Goal: Task Accomplishment & Management: Manage account settings

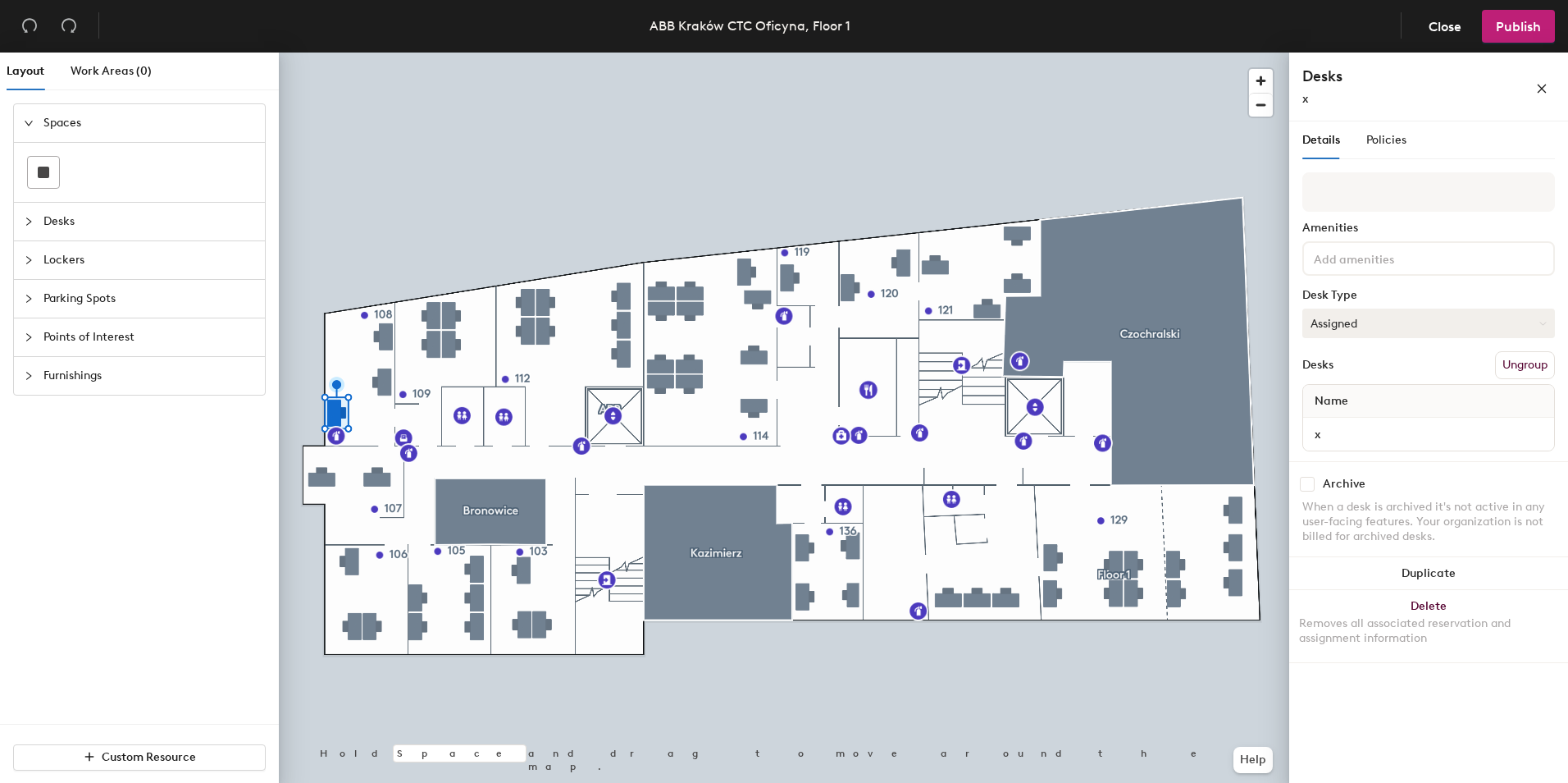
click at [1387, 323] on button "Assigned" at bounding box center [1429, 323] width 253 height 29
click at [1345, 372] on div "Assigned" at bounding box center [1385, 374] width 164 height 24
click at [1383, 138] on span "Policies" at bounding box center [1386, 139] width 40 height 14
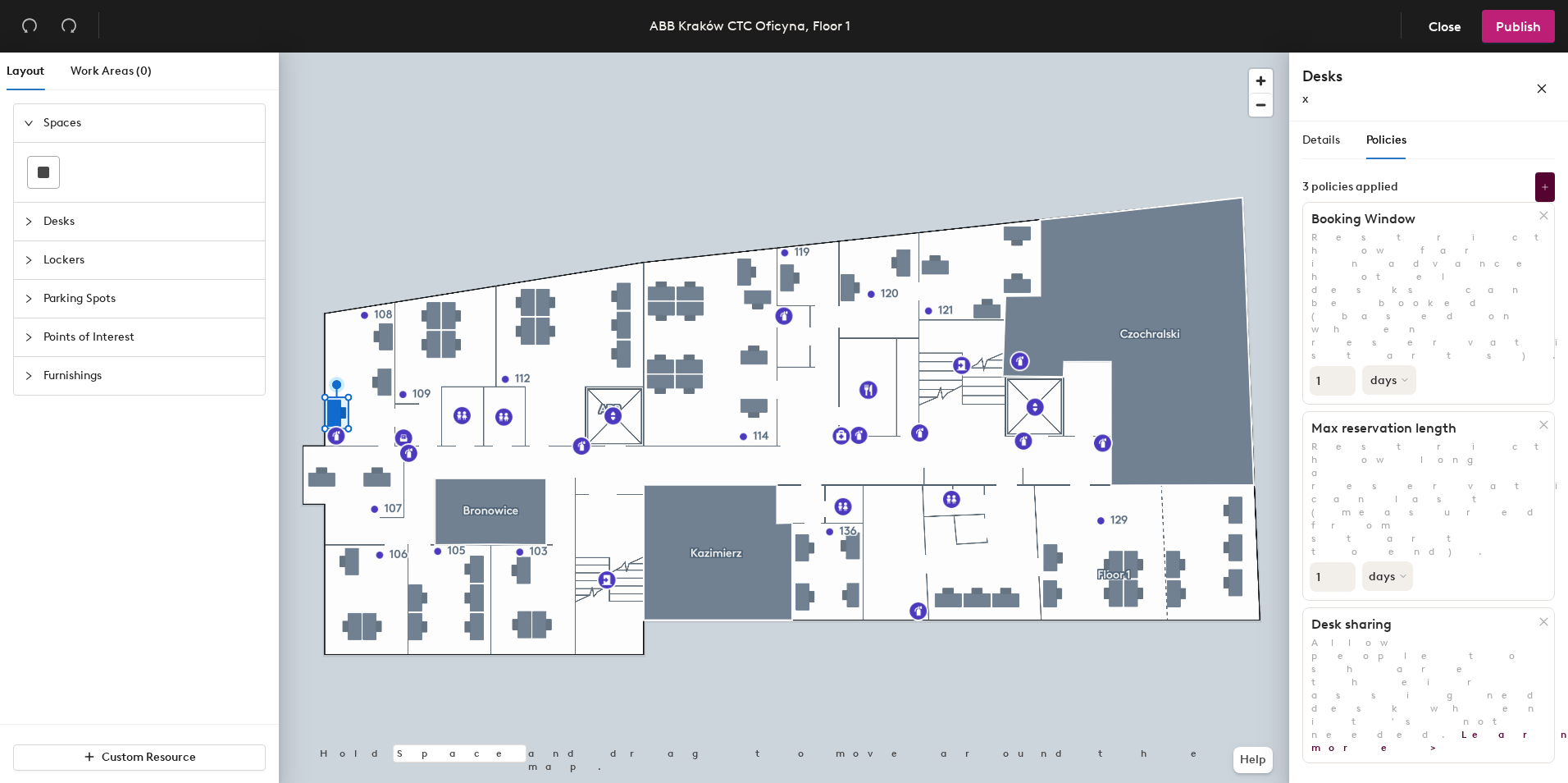
click at [1399, 365] on button "days" at bounding box center [1389, 380] width 55 height 29
click at [1496, 568] on div "Details Policies Amenities Desk Type Assigned Desks Ungroup Name x Archive When…" at bounding box center [1428, 456] width 278 height 668
click at [1344, 562] on input "0" at bounding box center [1332, 577] width 46 height 29
click at [1342, 562] on input "0" at bounding box center [1332, 577] width 46 height 29
click at [1395, 561] on button "days" at bounding box center [1389, 576] width 55 height 29
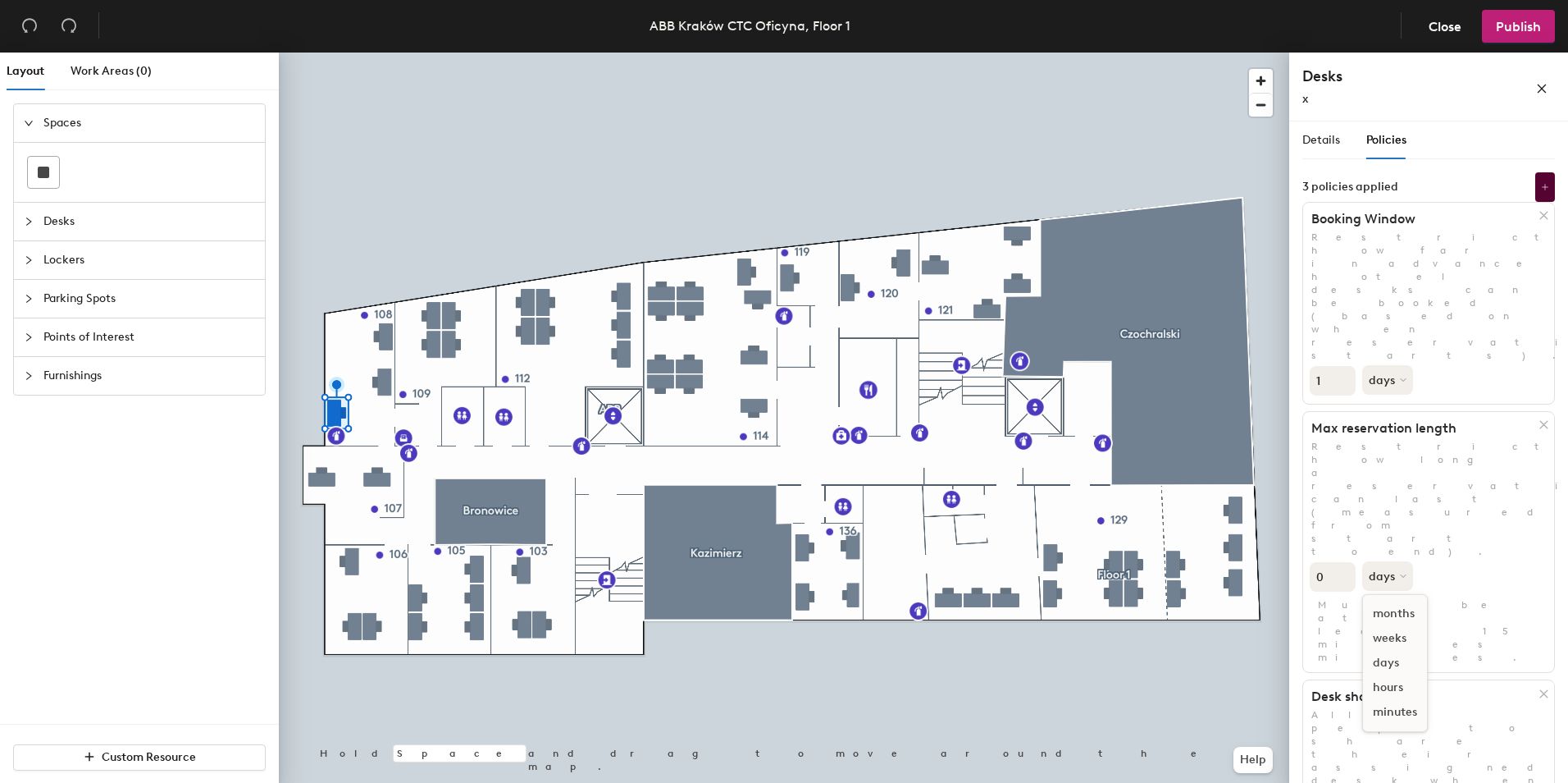
click at [1393, 602] on div "months" at bounding box center [1395, 614] width 64 height 24
click at [1337, 562] on input "0" at bounding box center [1332, 577] width 46 height 29
type input "1"
click at [1346, 562] on input "1" at bounding box center [1332, 577] width 46 height 29
click at [1523, 576] on div "Details Policies Amenities Desk Type Assigned Desks Ungroup Name x Archive When…" at bounding box center [1428, 456] width 278 height 668
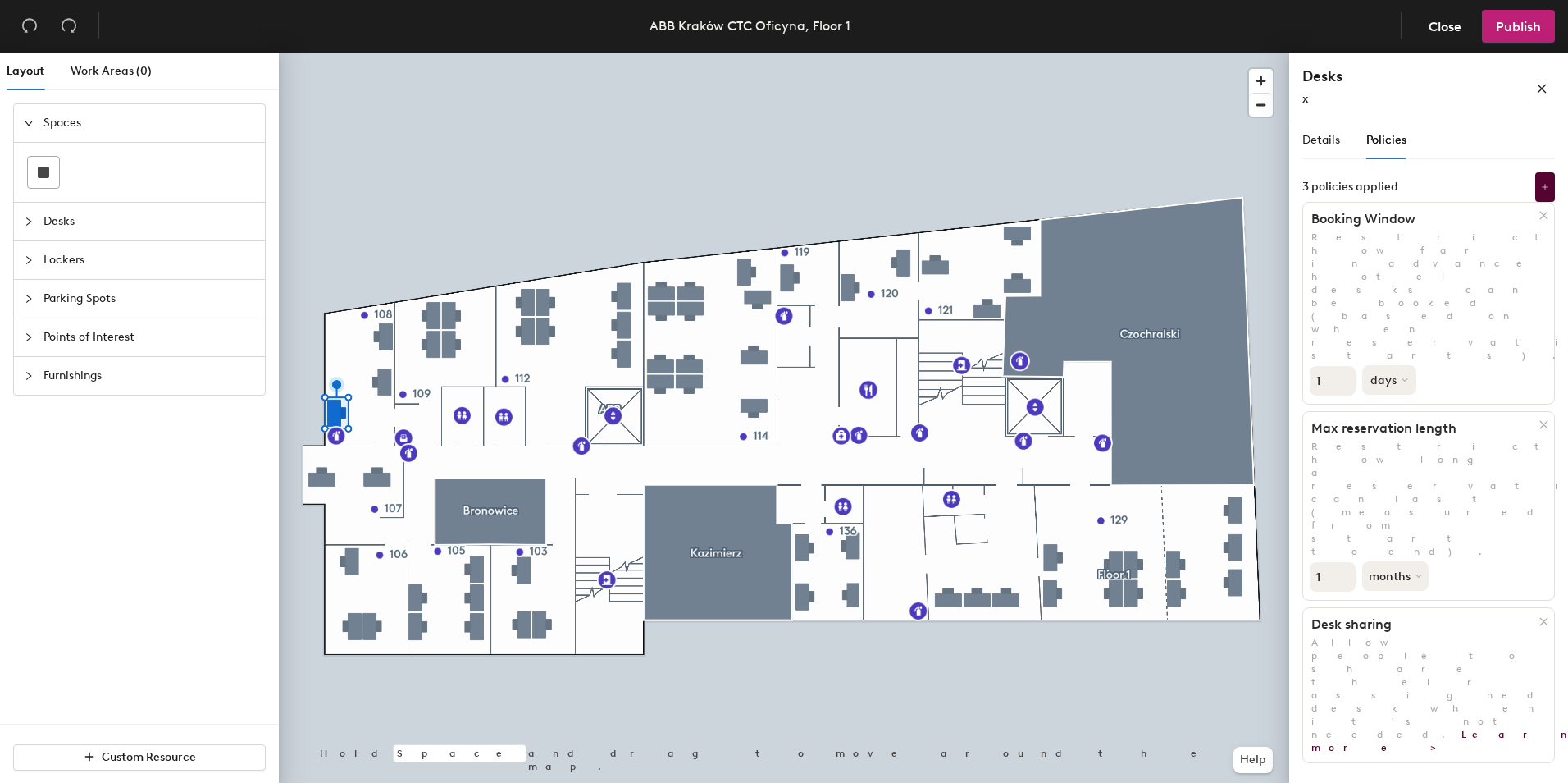
click at [1404, 377] on icon at bounding box center [1404, 380] width 7 height 7
click at [1398, 405] on div "months" at bounding box center [1395, 417] width 64 height 24
click at [1316, 132] on div "Details" at bounding box center [1321, 140] width 38 height 19
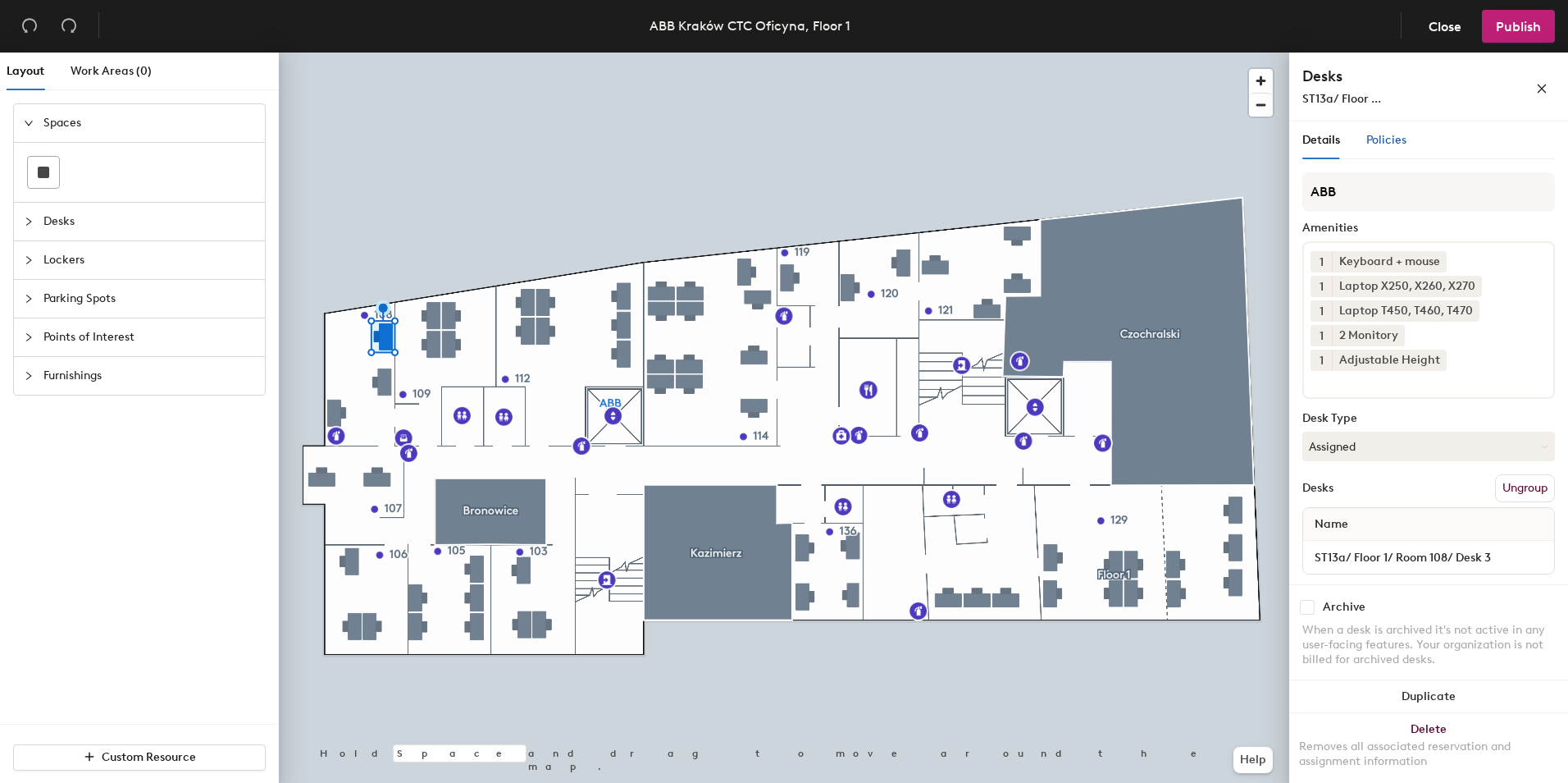
click at [1395, 138] on span "Policies" at bounding box center [1386, 139] width 40 height 14
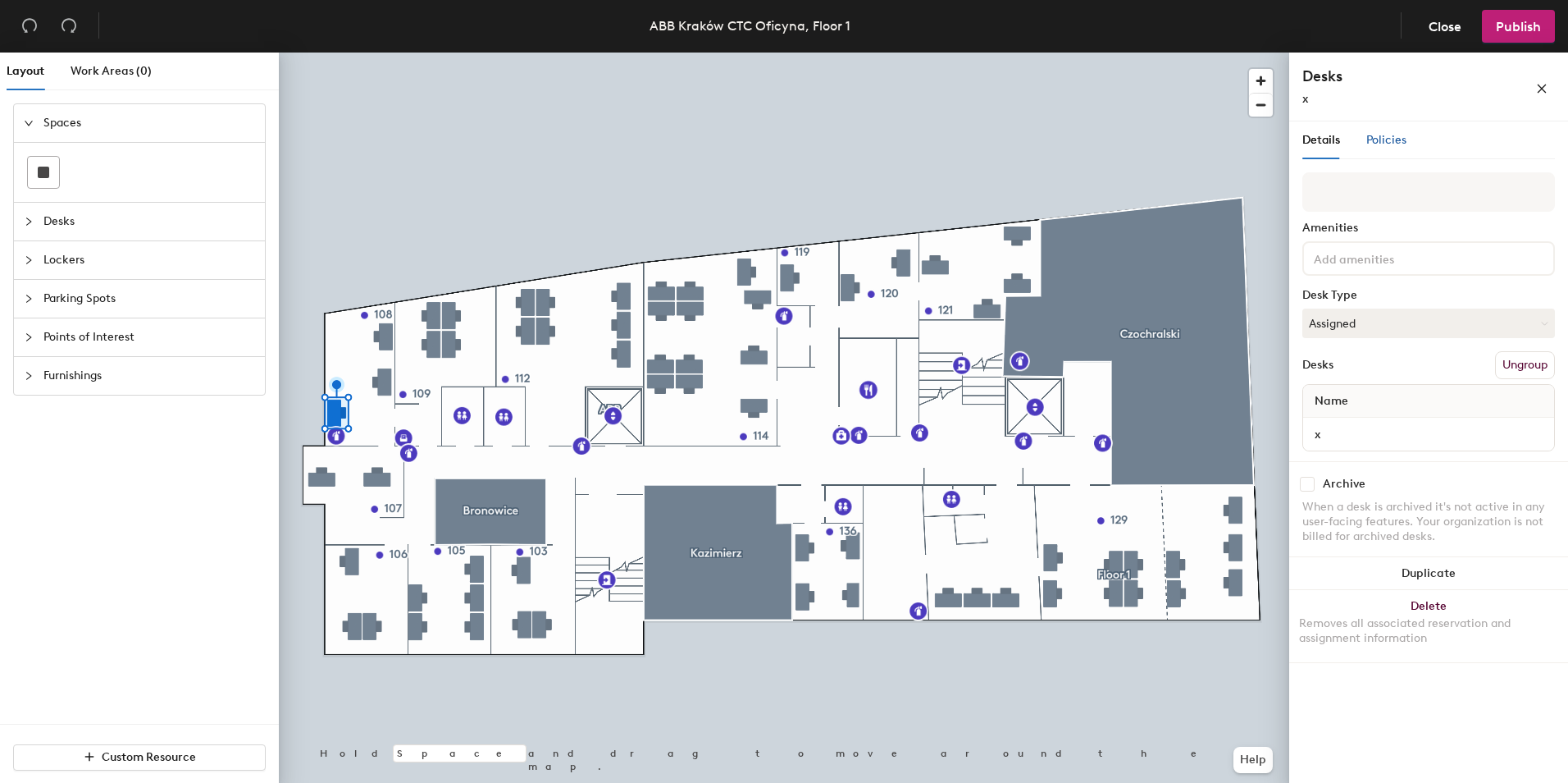
click at [1399, 141] on span "Policies" at bounding box center [1386, 139] width 40 height 14
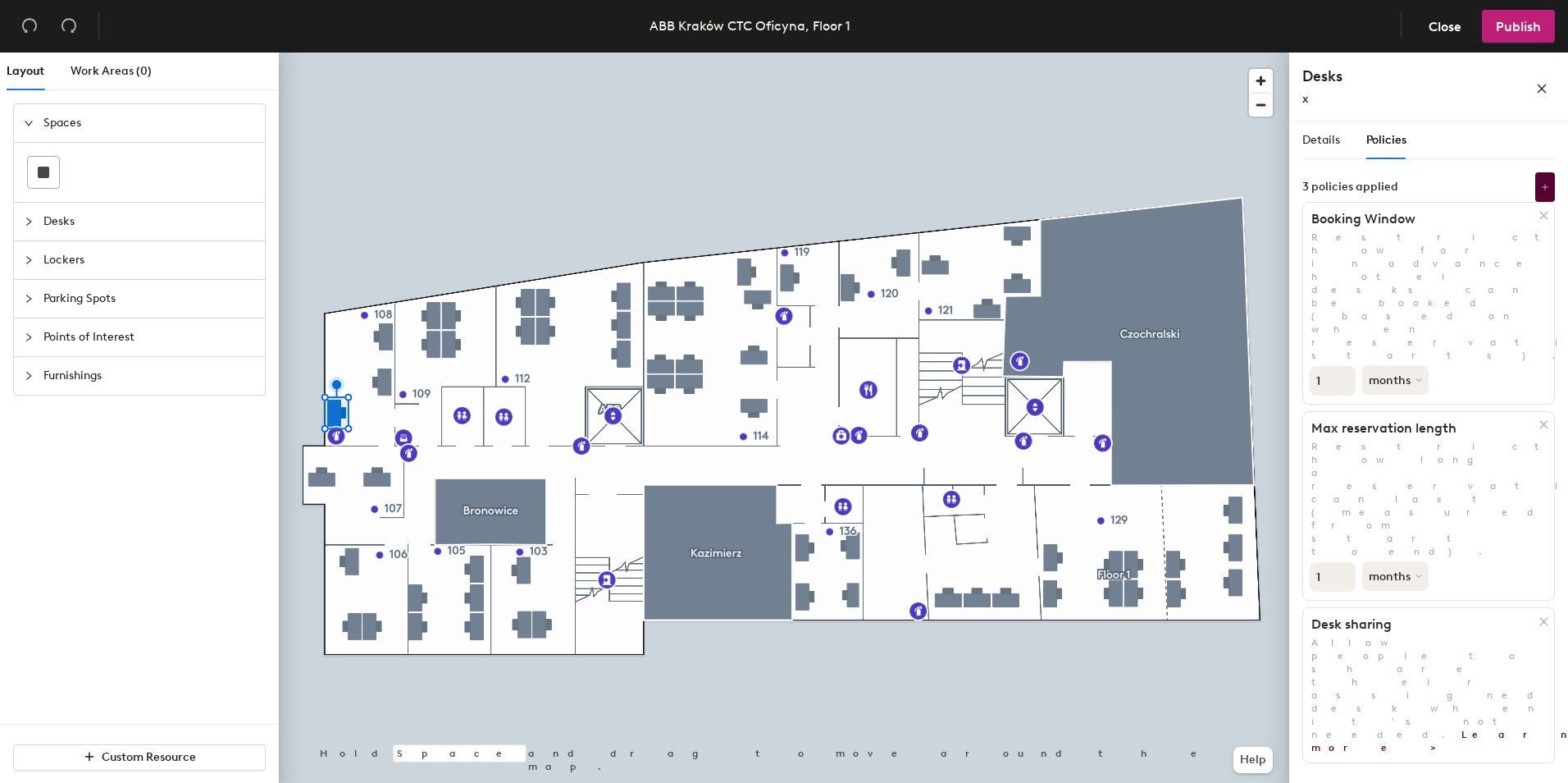
click at [1542, 217] on icon at bounding box center [1544, 215] width 8 height 8
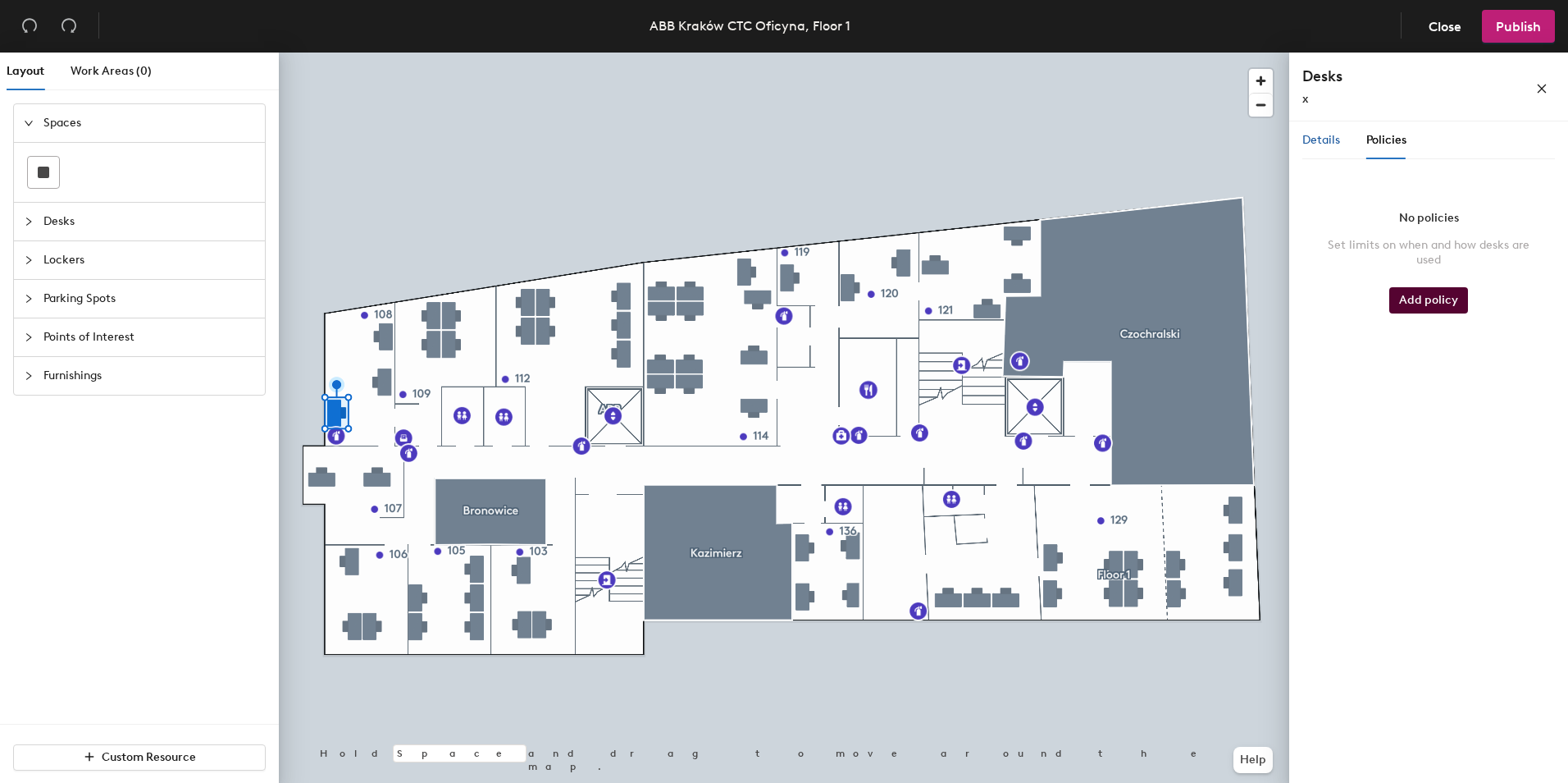
click at [1326, 143] on span "Details" at bounding box center [1321, 139] width 38 height 14
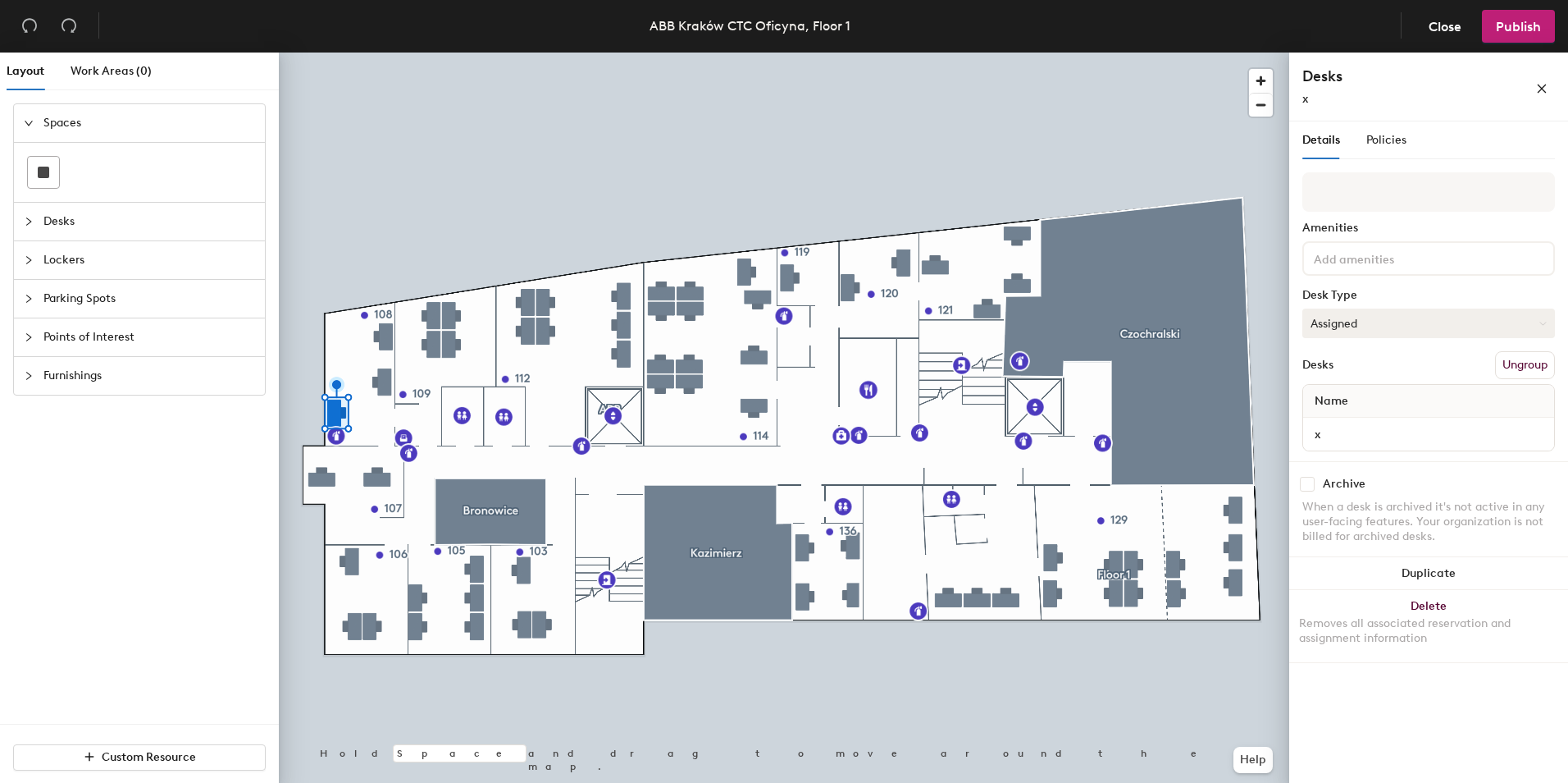
click at [1352, 325] on button "Assigned" at bounding box center [1429, 323] width 253 height 29
click at [1362, 377] on div "Assigned" at bounding box center [1385, 374] width 164 height 24
click at [1503, 23] on span "Publish" at bounding box center [1518, 26] width 45 height 16
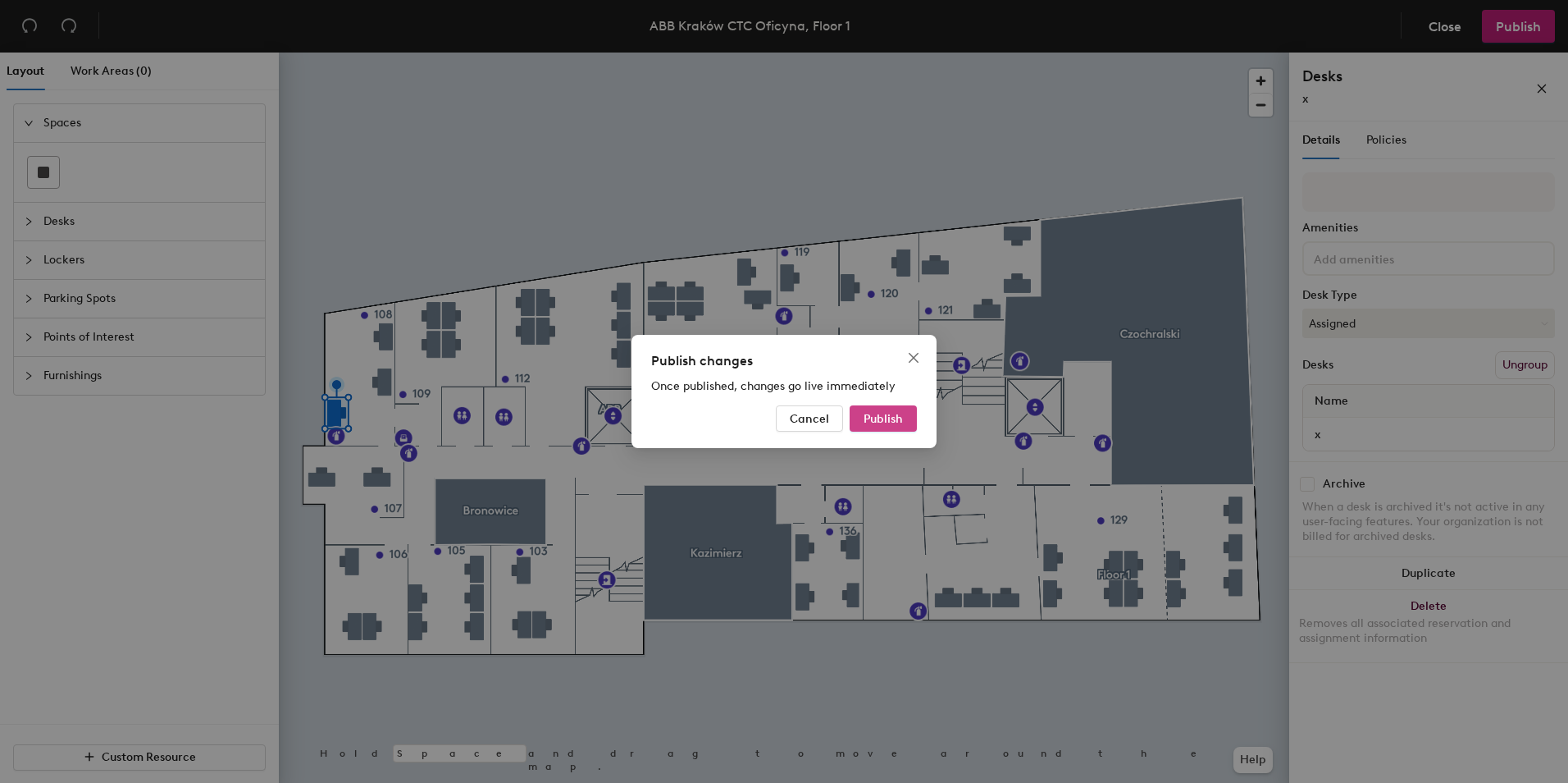
click at [872, 414] on span "Publish" at bounding box center [883, 419] width 39 height 14
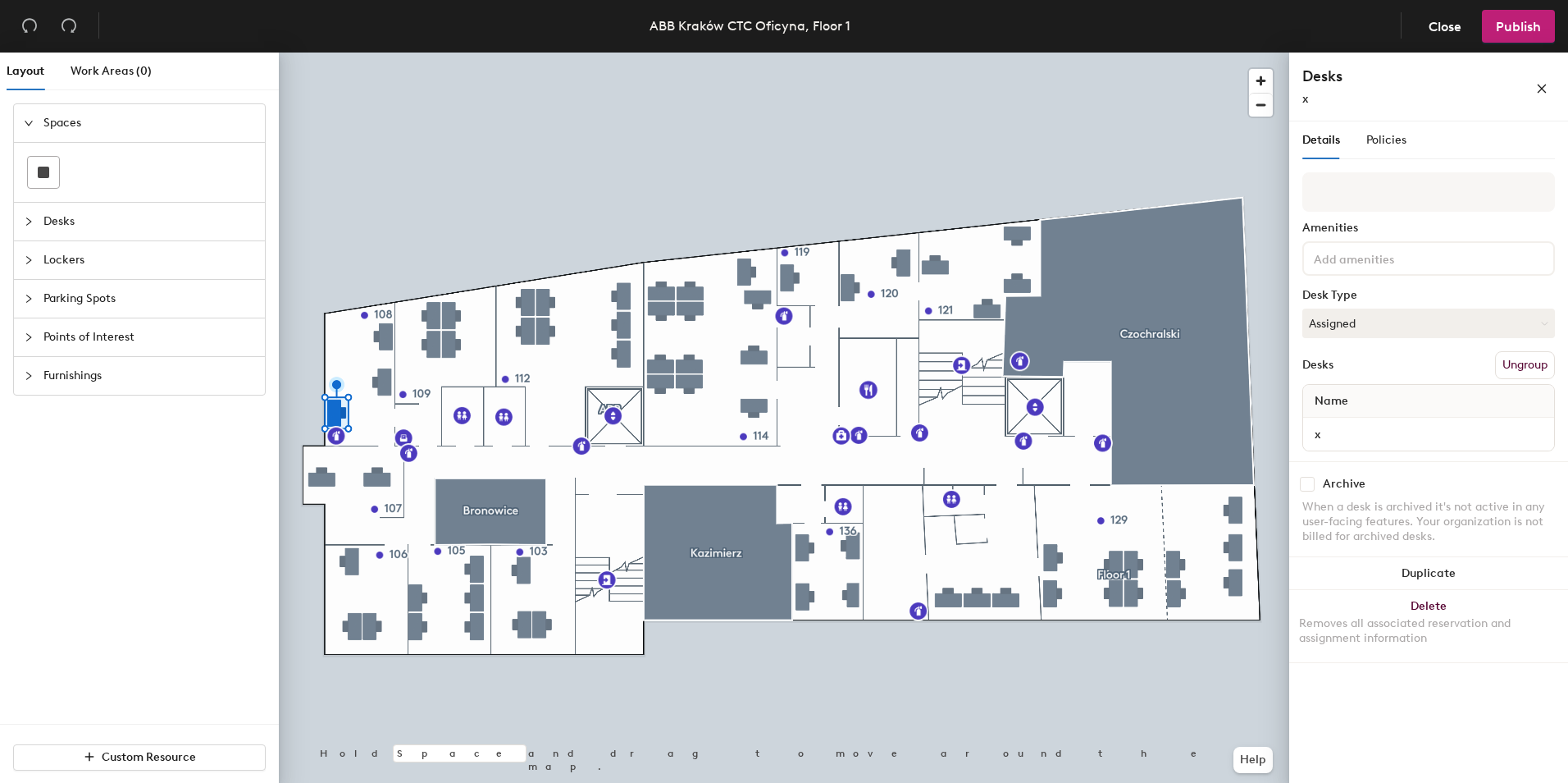
click at [1315, 97] on div "x" at bounding box center [1392, 99] width 180 height 18
click at [1312, 97] on div "x" at bounding box center [1392, 99] width 180 height 18
click at [388, 53] on div at bounding box center [784, 53] width 1010 height 0
click at [1340, 198] on input at bounding box center [1429, 192] width 253 height 39
type input "ABB"
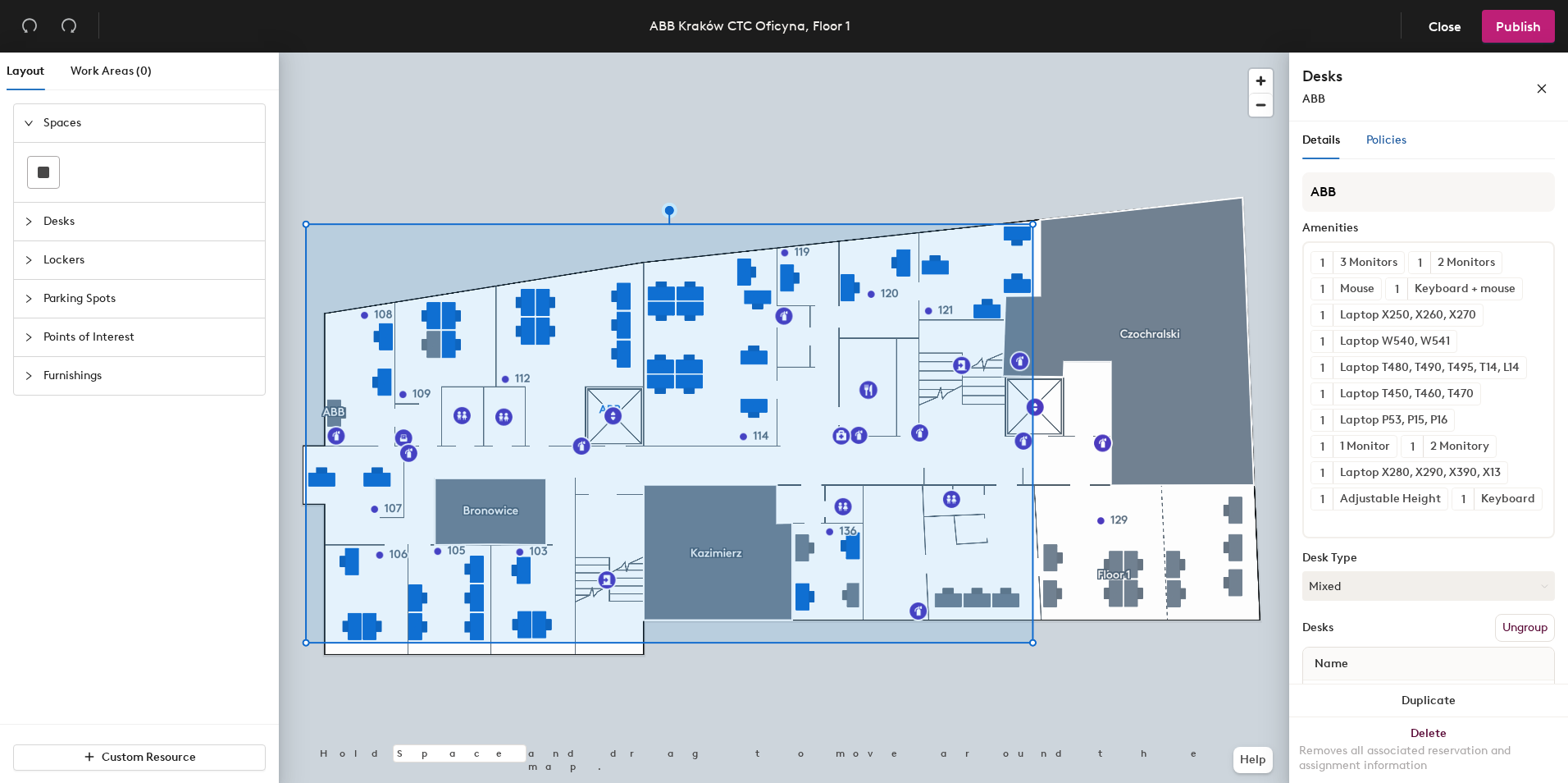
click at [1398, 141] on span "Policies" at bounding box center [1386, 139] width 40 height 14
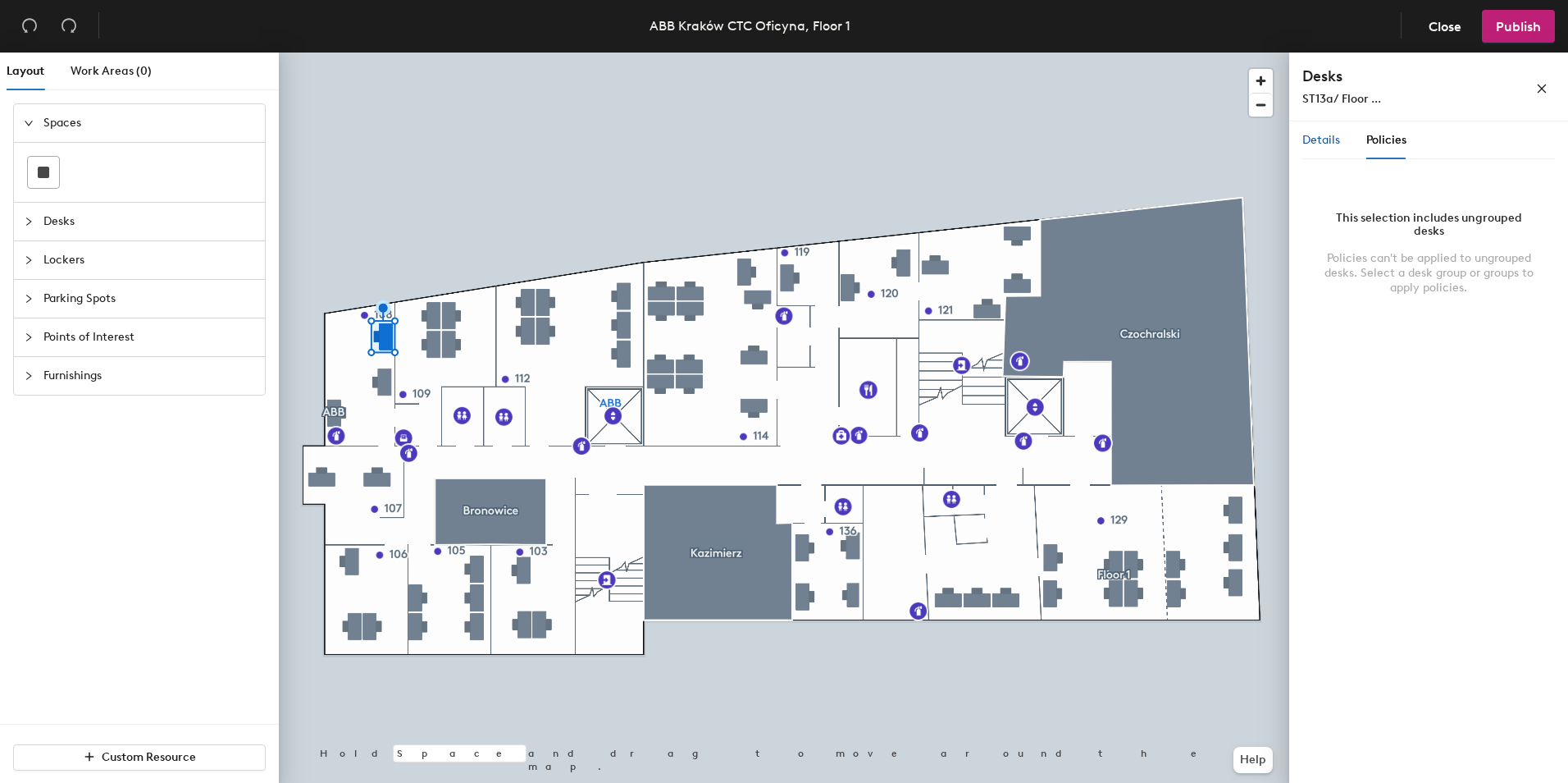
click at [1327, 142] on span "Details" at bounding box center [1321, 139] width 38 height 14
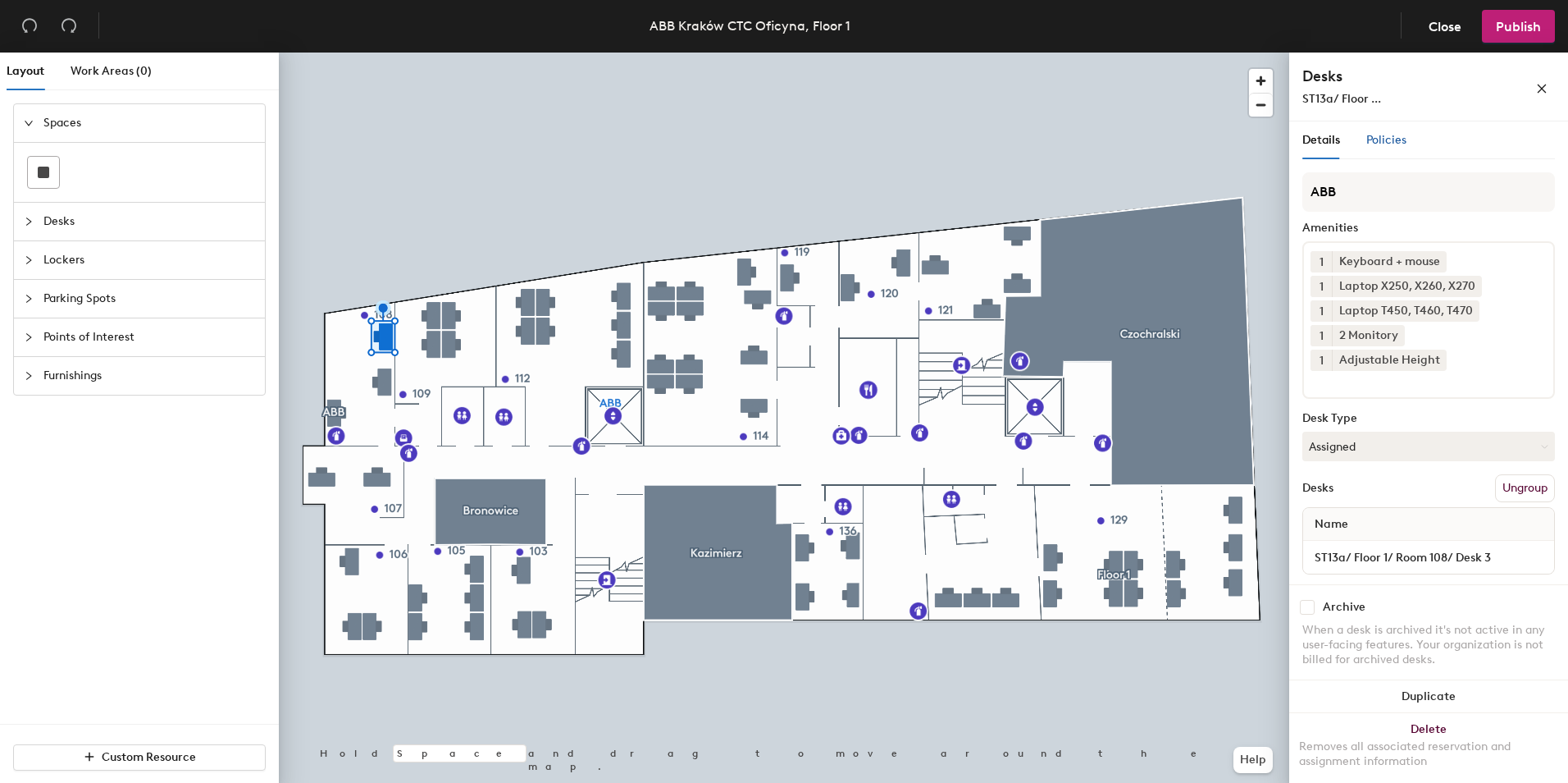
click at [1379, 132] on div "Policies" at bounding box center [1386, 140] width 40 height 19
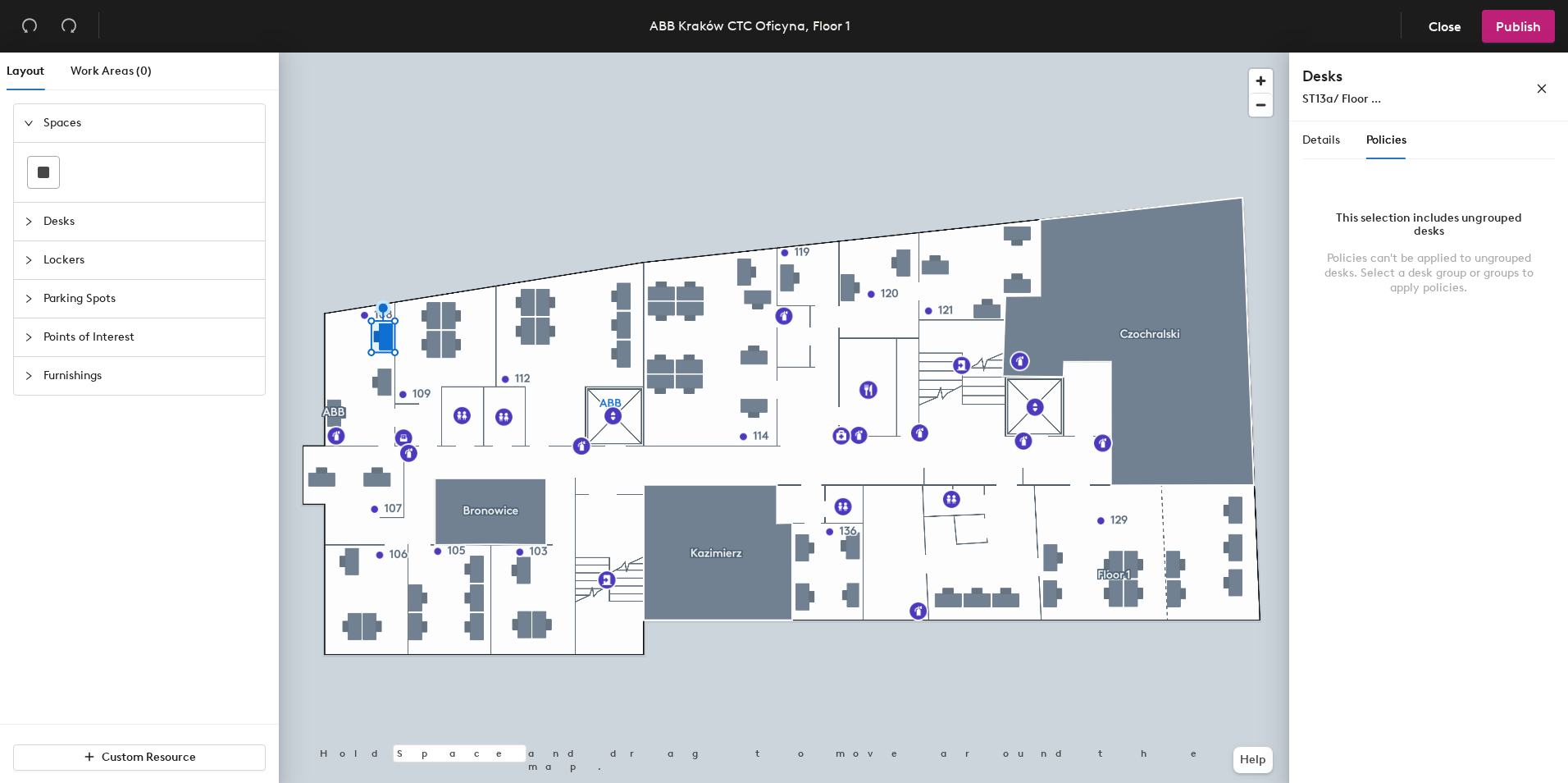
click at [1422, 258] on div "Policies can't be applied to ungrouped desks. Select a desk group or groups to …" at bounding box center [1428, 273] width 213 height 44
click at [331, 53] on div at bounding box center [784, 53] width 1010 height 0
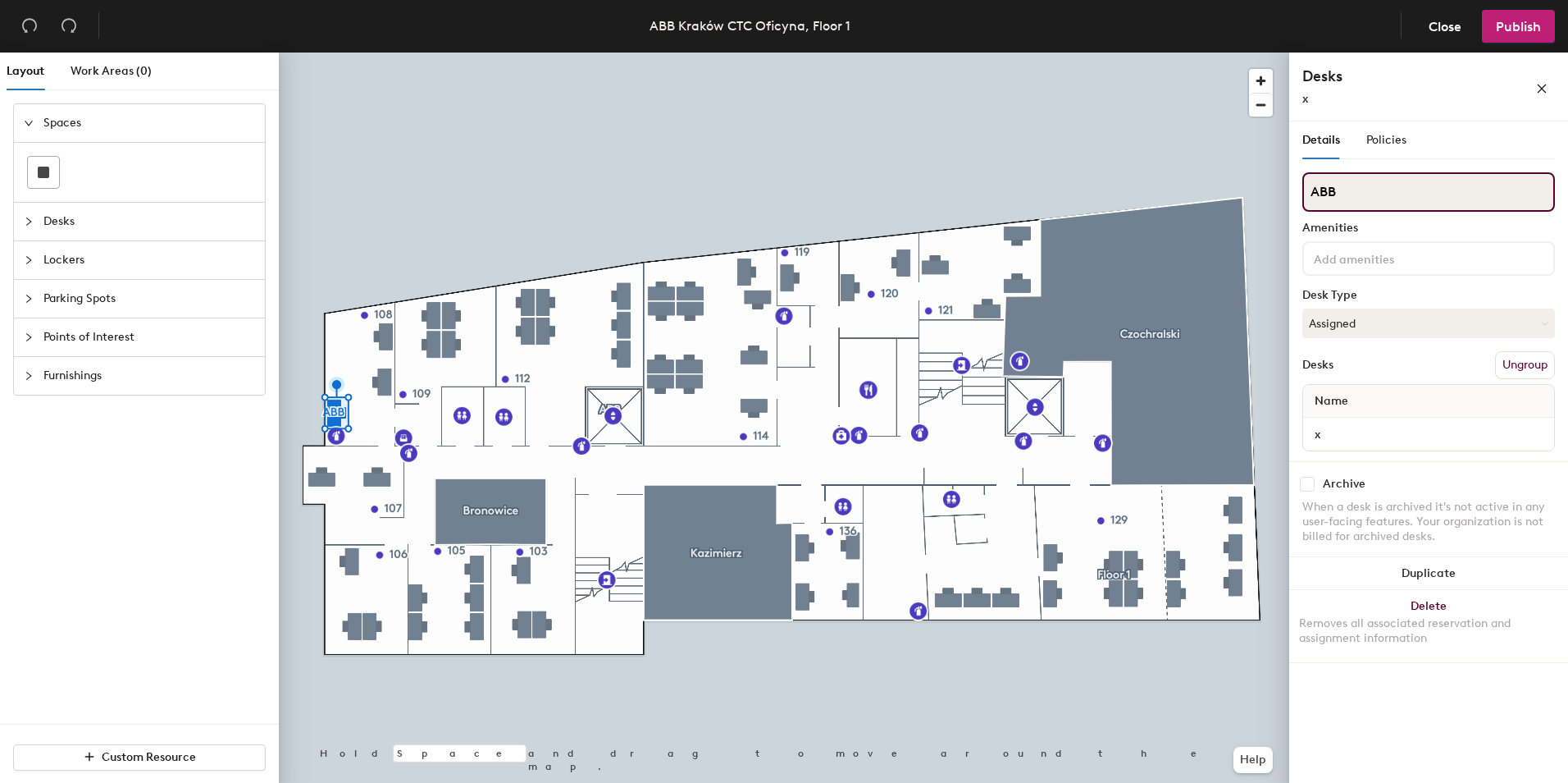
click at [1374, 194] on input "ABB" at bounding box center [1429, 192] width 253 height 39
drag, startPoint x: 1359, startPoint y: 193, endPoint x: 1295, endPoint y: 190, distance: 64.1
click at [1295, 190] on div "Details Policies ABB Amenities Desk Type Assigned Desks Ungroup Name x Archive …" at bounding box center [1428, 456] width 278 height 668
click at [1331, 109] on div "Desks x" at bounding box center [1428, 87] width 278 height 69
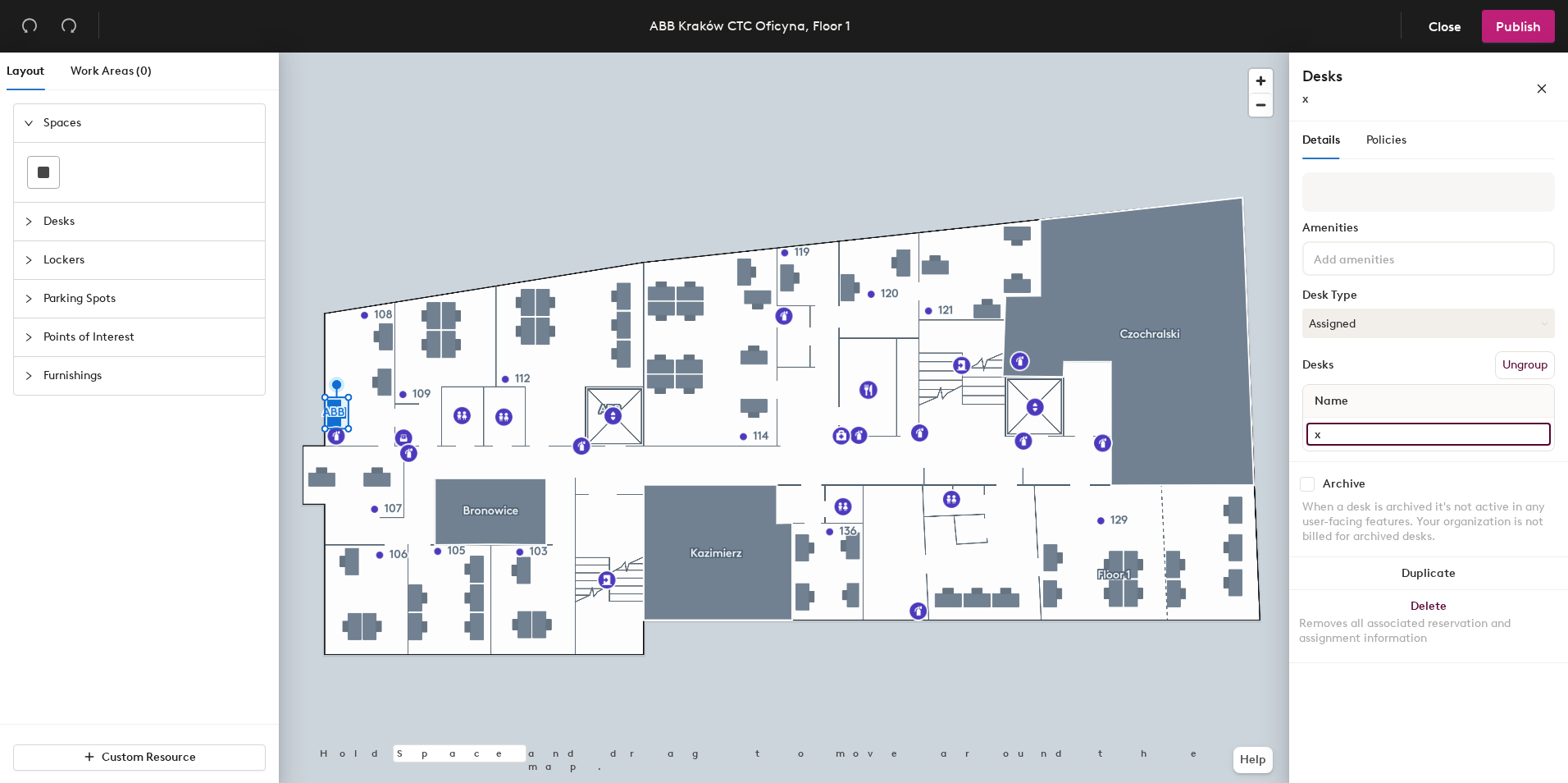
click at [1337, 431] on input "x" at bounding box center [1428, 434] width 244 height 23
type input "Floor 1, ABB Kraków CTC Oficyna"
click at [1502, 221] on div "Amenities" at bounding box center [1429, 227] width 253 height 13
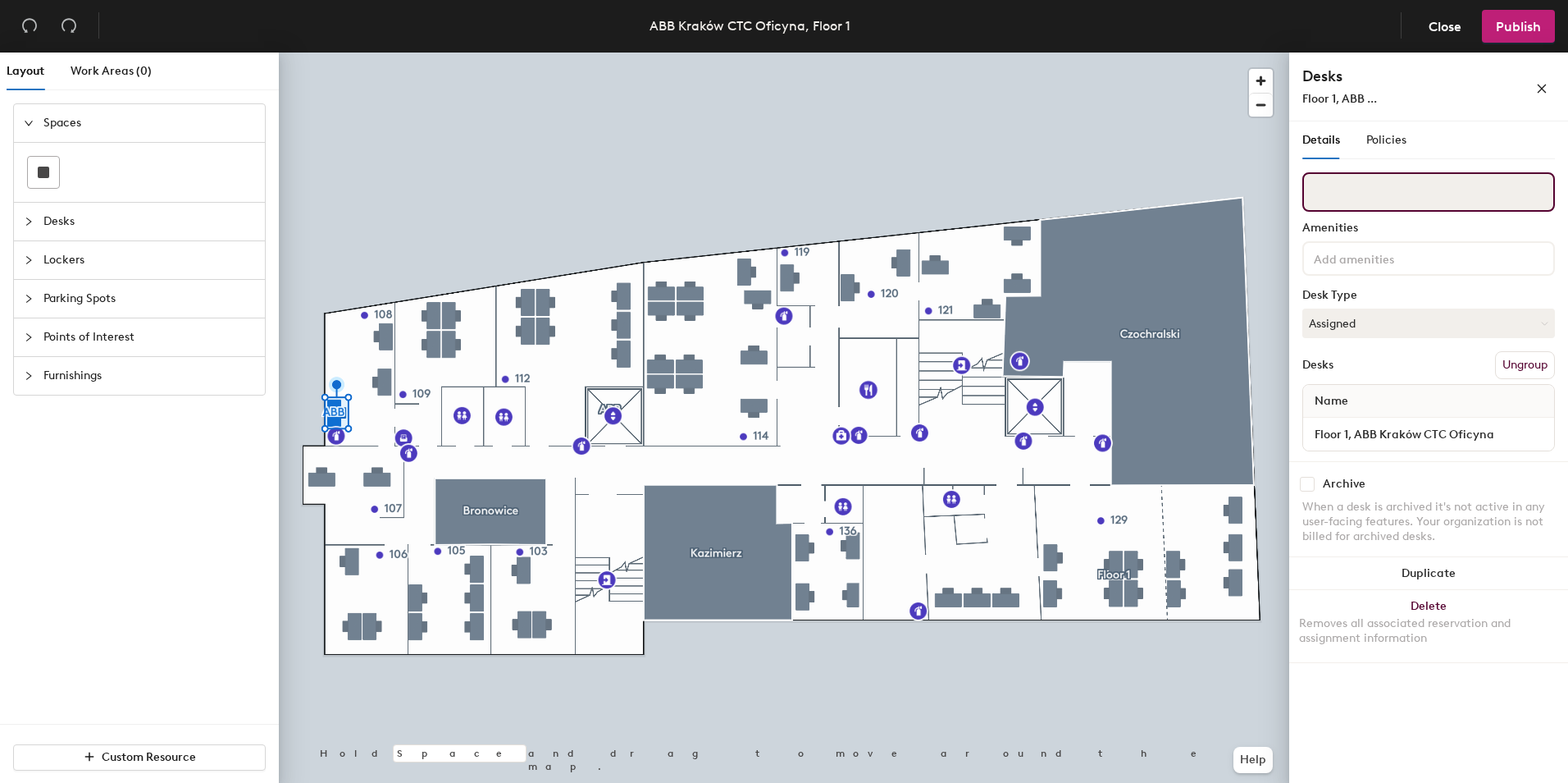
click at [1419, 199] on input at bounding box center [1429, 192] width 253 height 39
type input "ABB"
click at [1405, 139] on div "Details Policies" at bounding box center [1429, 140] width 253 height 38
click at [1398, 139] on span "Policies" at bounding box center [1386, 139] width 40 height 14
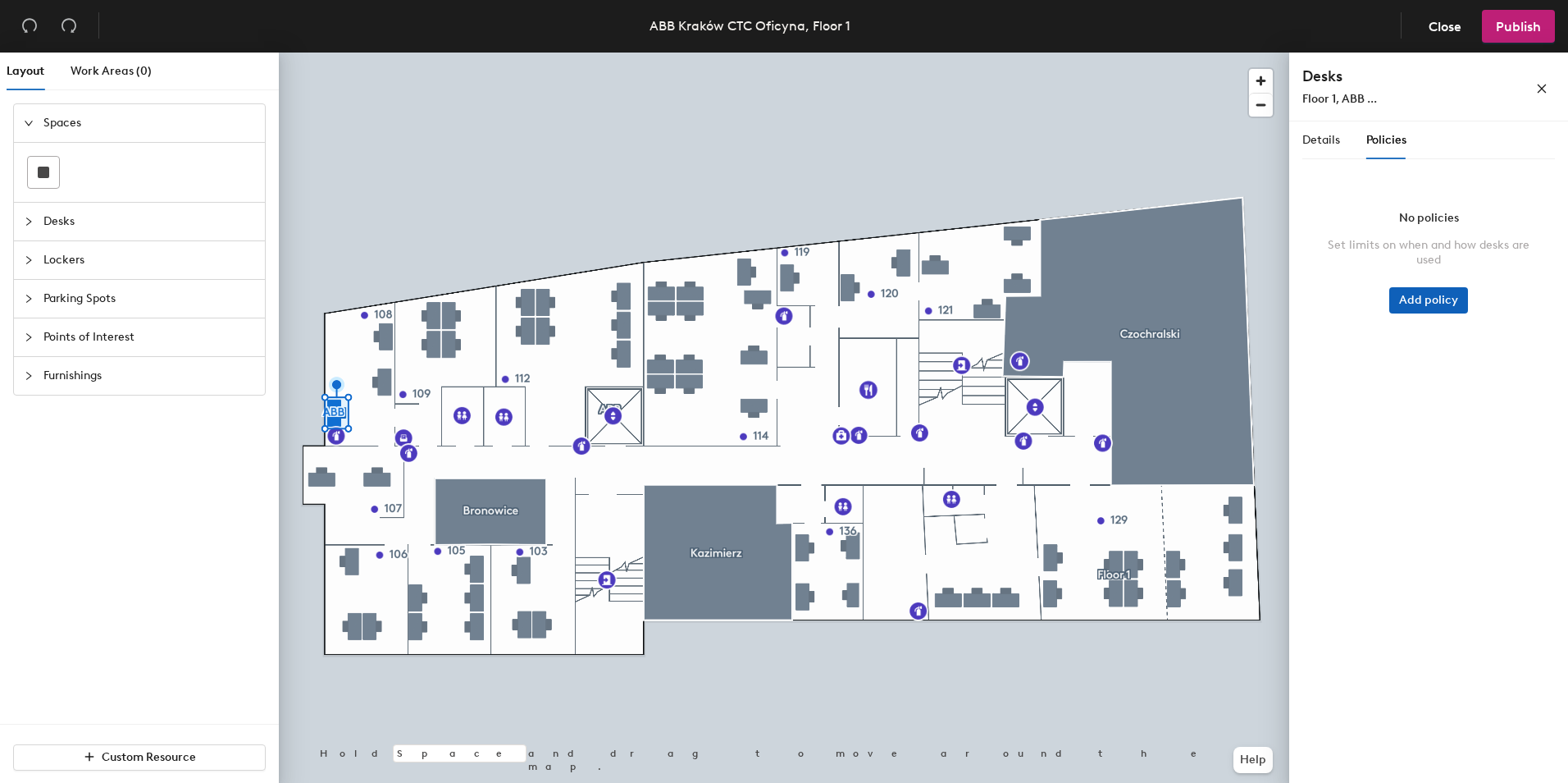
click at [1421, 301] on button "Add policy" at bounding box center [1428, 300] width 79 height 26
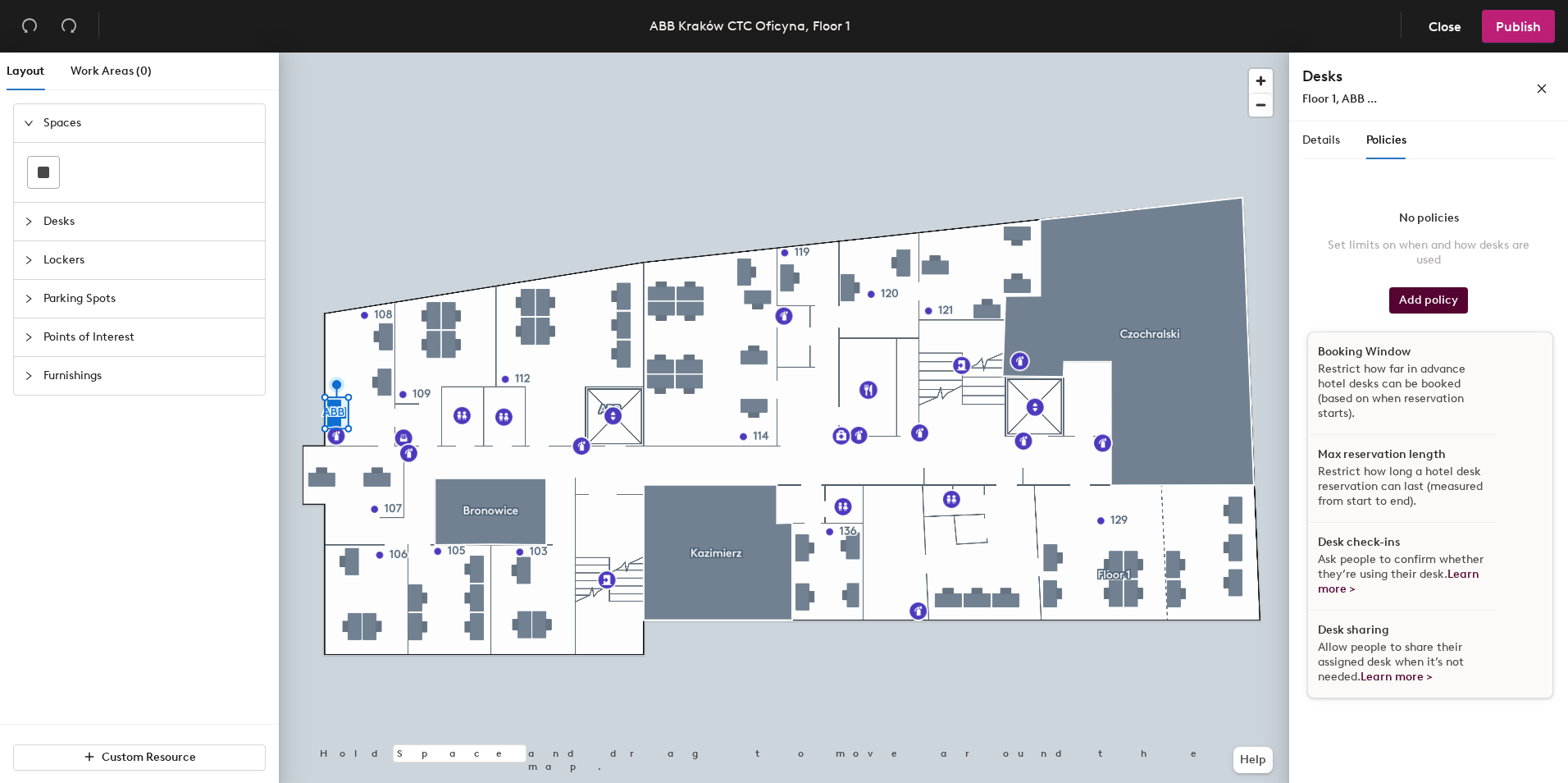
click at [1395, 565] on span "Ask people to confirm whether they’re using their desk. Learn more >" at bounding box center [1401, 574] width 165 height 44
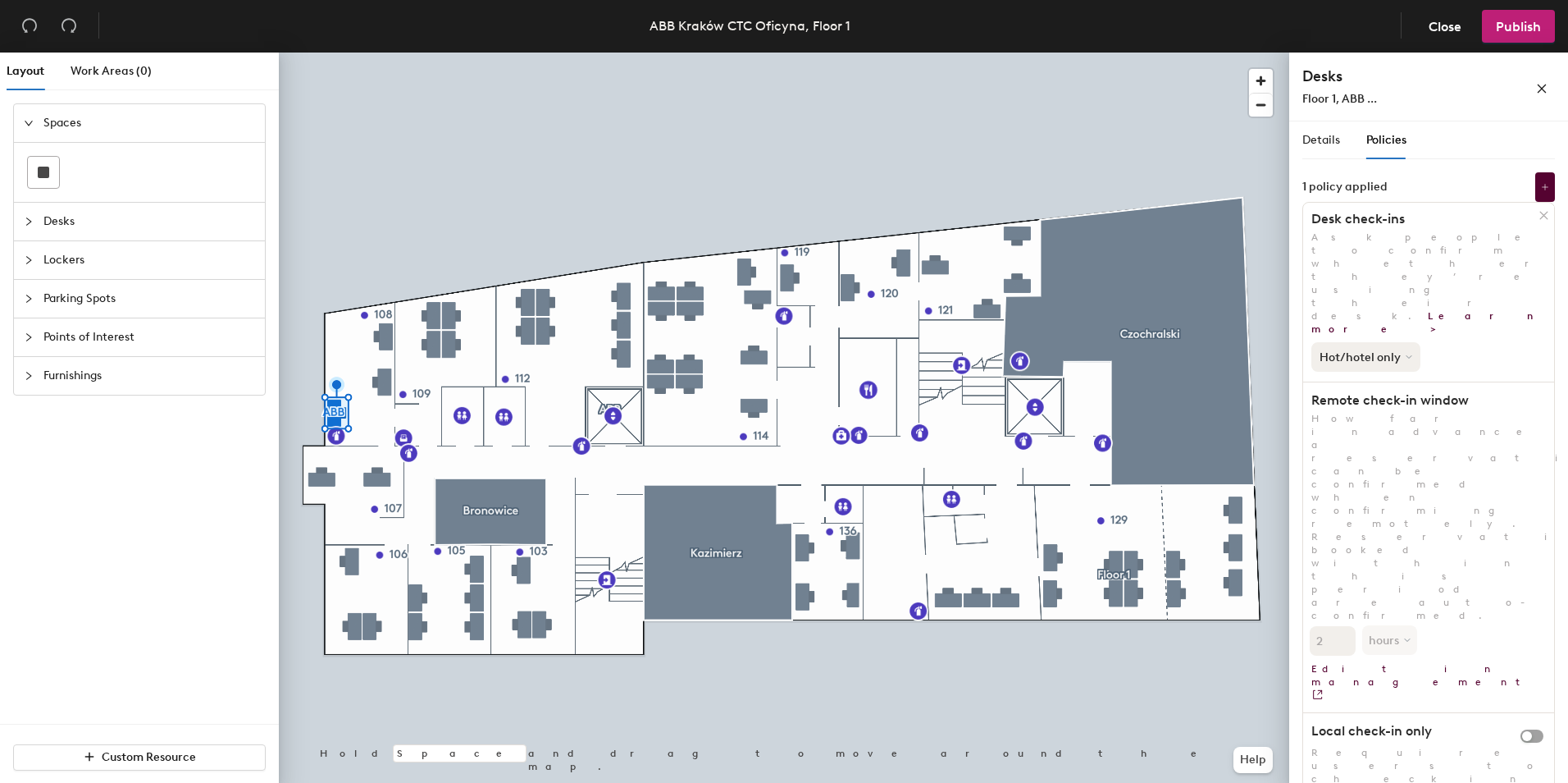
click at [1402, 342] on button "Hot/hotel only" at bounding box center [1366, 356] width 109 height 29
click at [1393, 383] on div "All desk types" at bounding box center [1363, 392] width 101 height 19
click at [1403, 412] on p "How far in advance a reservation can be confirmed when confirming remotely. Res…" at bounding box center [1429, 517] width 251 height 210
click at [1404, 354] on icon at bounding box center [1403, 356] width 7 height 7
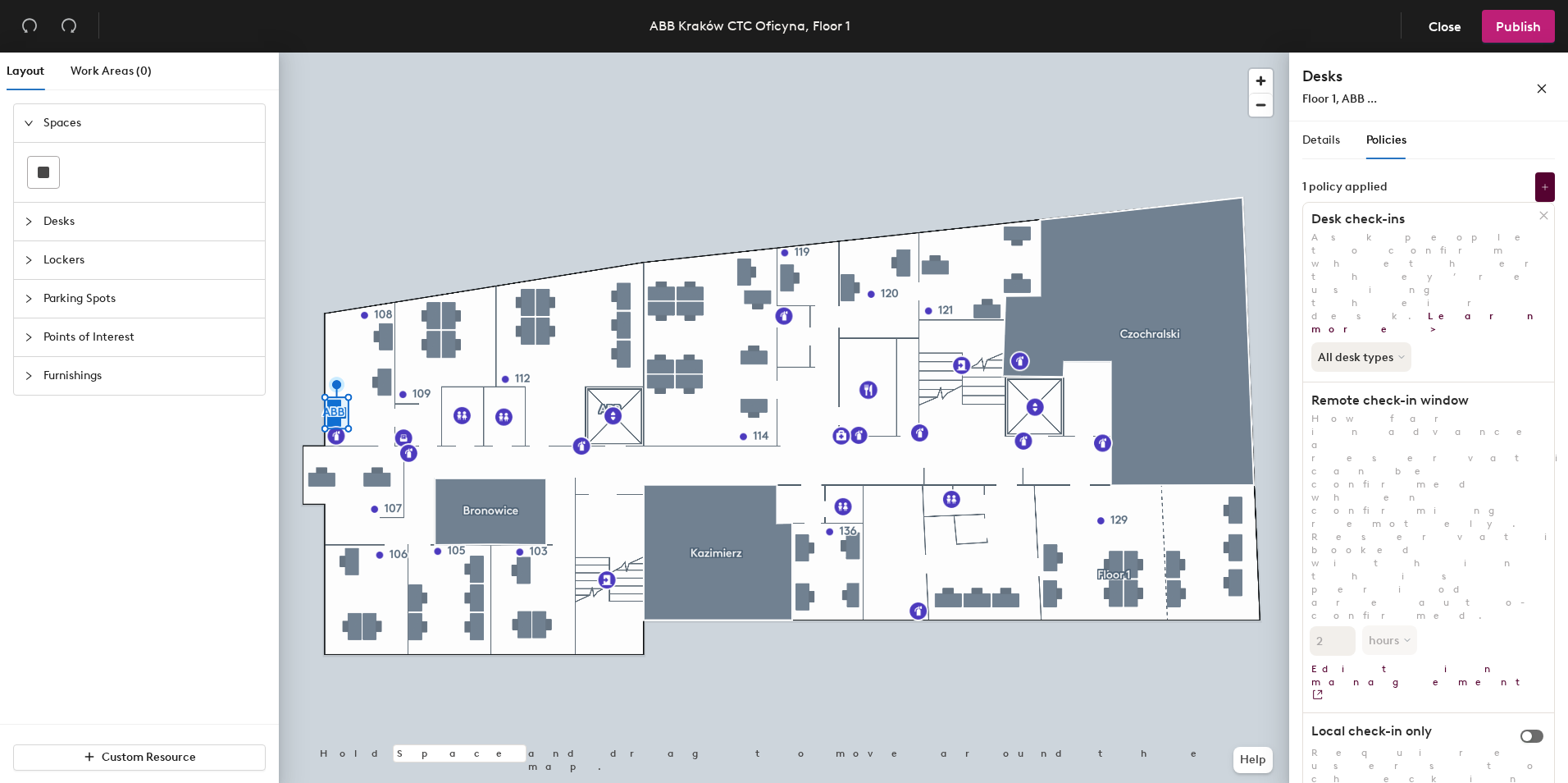
click at [1537, 729] on span "button" at bounding box center [1532, 735] width 23 height 13
click at [1525, 729] on span "button" at bounding box center [1532, 735] width 23 height 13
click at [1320, 136] on span "Details" at bounding box center [1321, 139] width 38 height 14
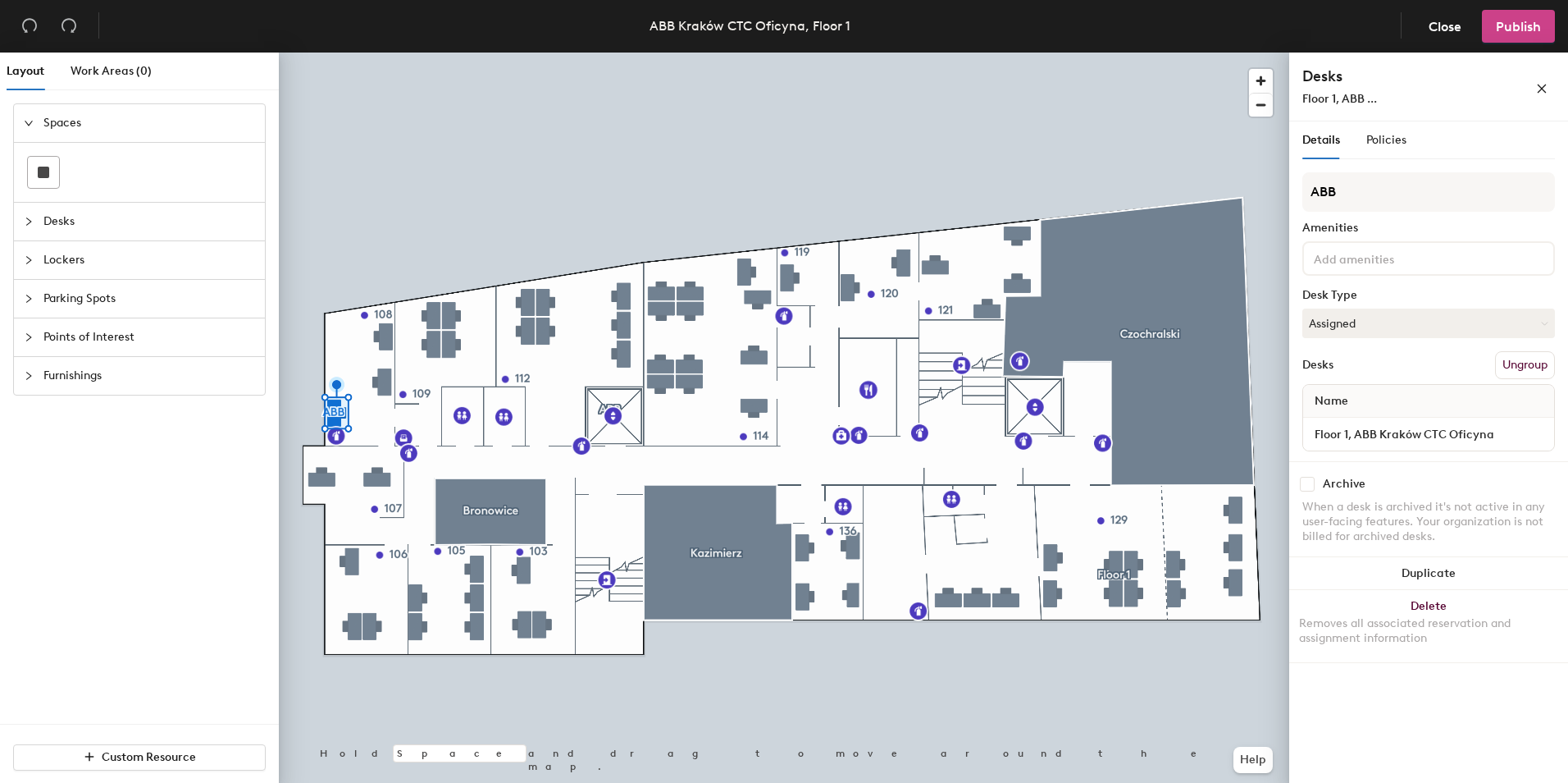
click at [1513, 30] on span "Publish" at bounding box center [1518, 26] width 45 height 16
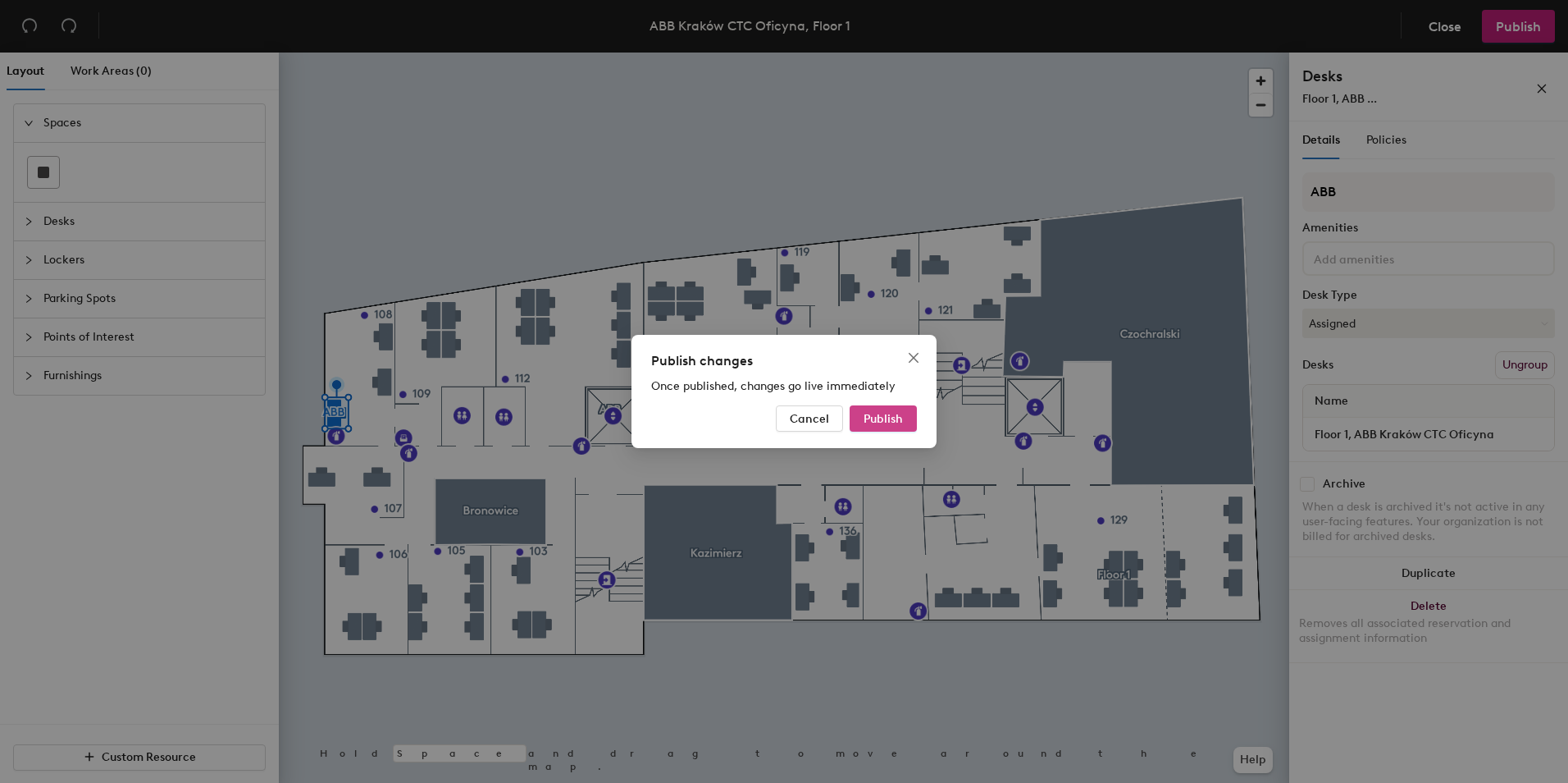
click at [889, 417] on span "Publish" at bounding box center [883, 419] width 39 height 14
